Goal: Information Seeking & Learning: Find specific fact

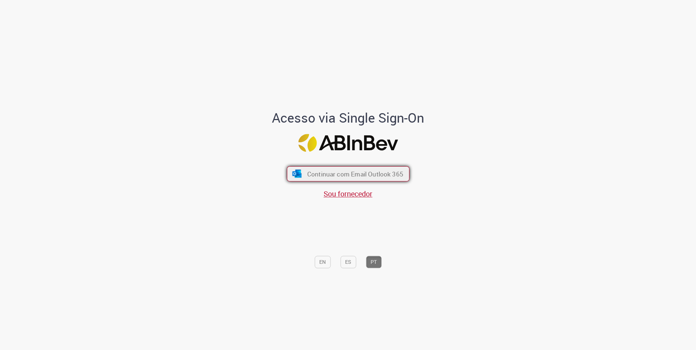
click at [337, 171] on span "Continuar com Email Outlook 365" at bounding box center [355, 174] width 96 height 8
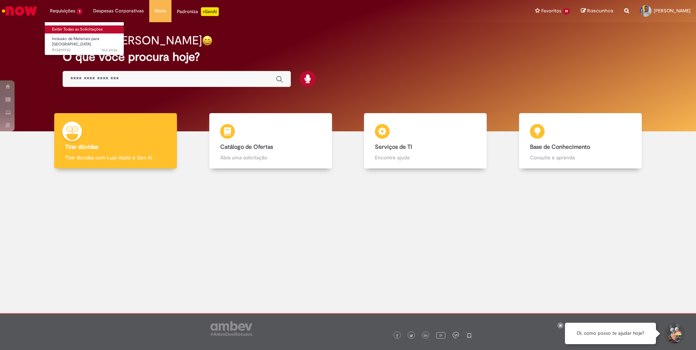
click at [81, 26] on link "Exibir Todas as Solicitações" at bounding box center [85, 29] width 80 height 8
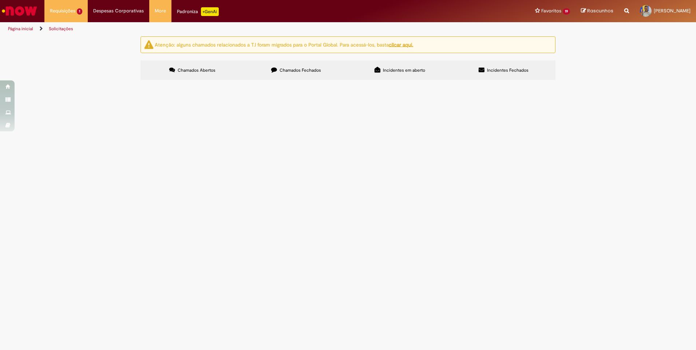
click at [283, 60] on div "Atenção: alguns chamados relacionados a T.I foram migrados para o Portal Global…" at bounding box center [348, 58] width 426 height 45
click at [290, 75] on label "Chamados Fechados" at bounding box center [296, 70] width 104 height 20
click at [690, 82] on div "Atenção: alguns chamados relacionados a T.I foram migrados para o Portal Global…" at bounding box center [348, 59] width 696 height 46
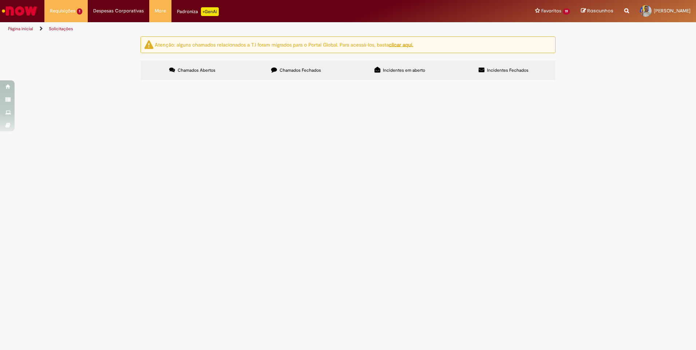
click at [0, 0] on link at bounding box center [0, 0] width 0 height 0
click at [0, 0] on span "Boa tarde, gentileza seguir com criação do pedido." at bounding box center [0, 0] width 0 height 0
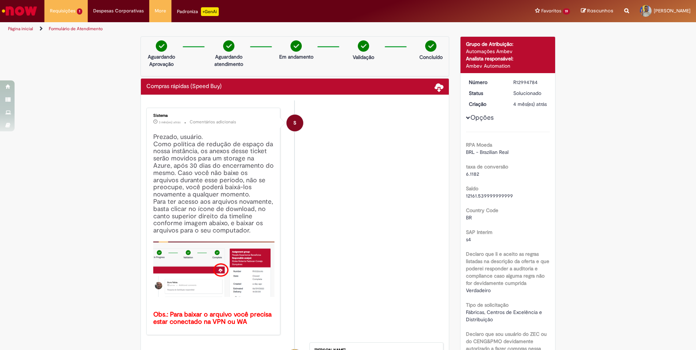
scroll to position [275, 0]
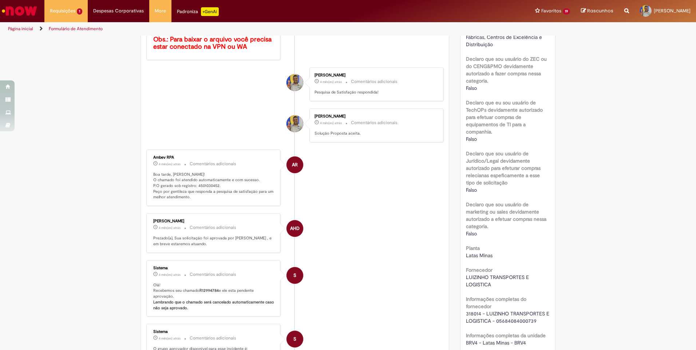
click at [513, 324] on span "318014 - LUIZINHO TRANSPORTES E LOGISTICA - 05684084000739" at bounding box center [508, 317] width 85 height 14
copy span "05684084000739"
